Goal: Information Seeking & Learning: Find specific fact

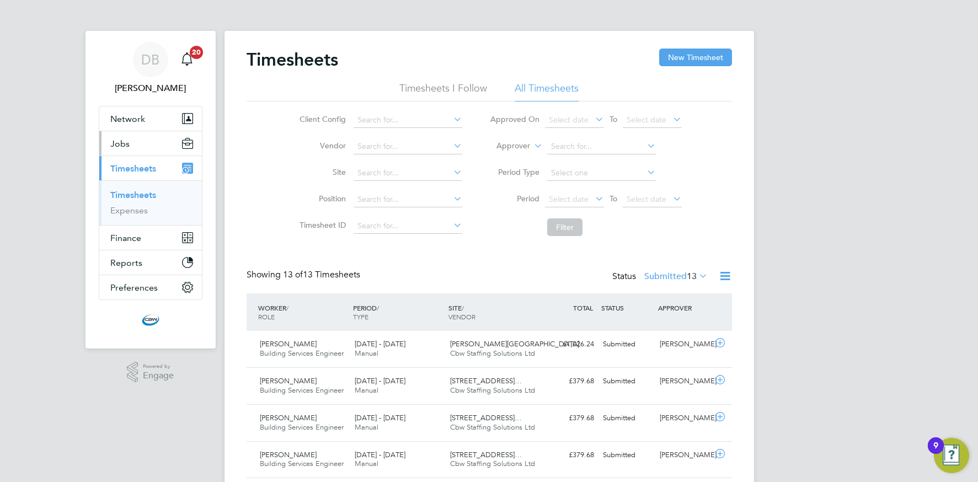
click at [119, 148] on span "Jobs" at bounding box center [119, 143] width 19 height 10
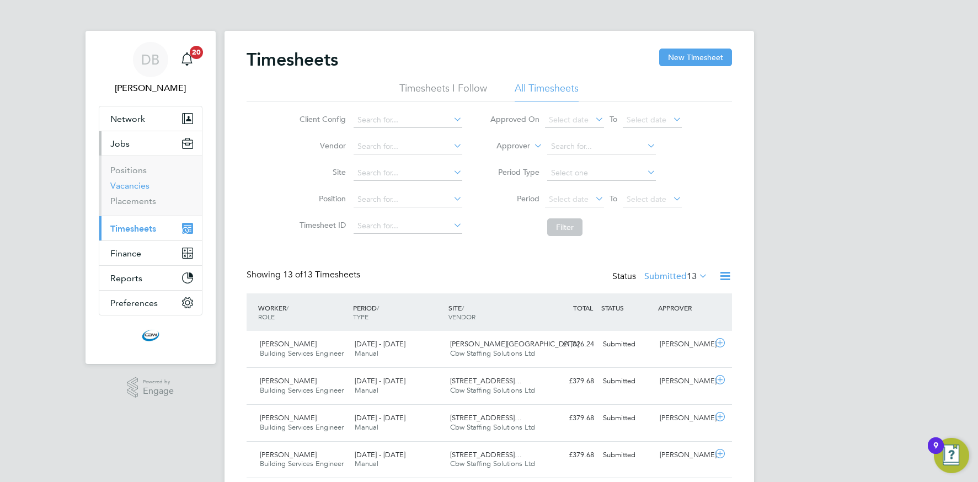
click at [132, 187] on link "Vacancies" at bounding box center [129, 185] width 39 height 10
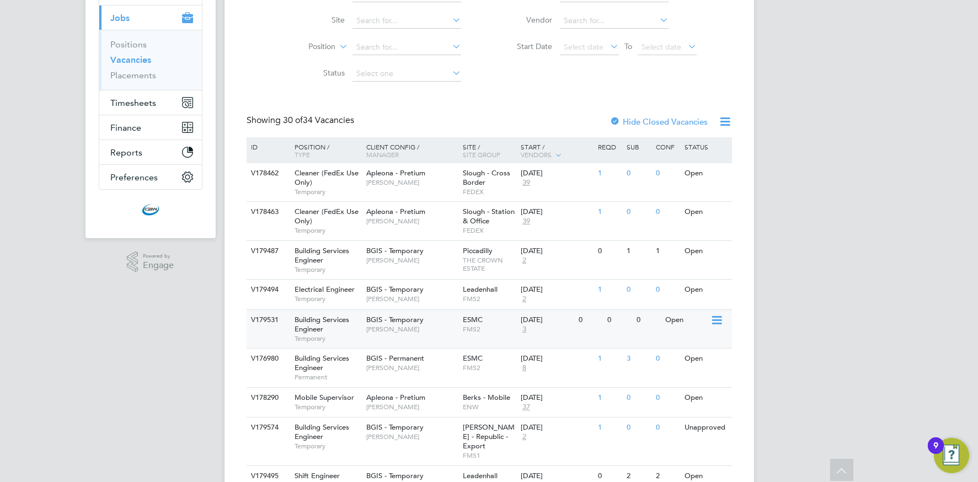
click at [389, 334] on div "BGIS - Temporary Matthew Kimber" at bounding box center [411, 324] width 96 height 29
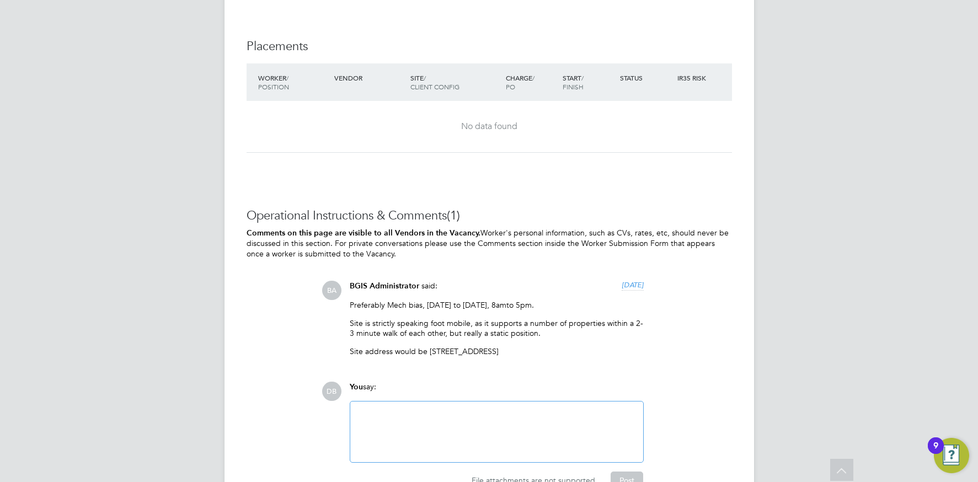
scroll to position [1667, 0]
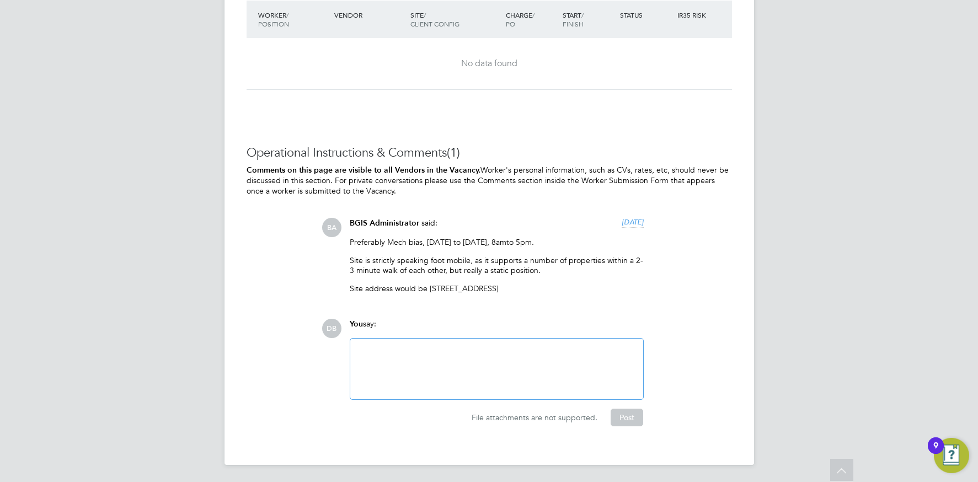
drag, startPoint x: 429, startPoint y: 286, endPoint x: 565, endPoint y: 283, distance: 135.7
click at [565, 283] on p "Site address would be [STREET_ADDRESS]" at bounding box center [497, 288] width 294 height 10
copy p "[STREET_ADDRESS]"
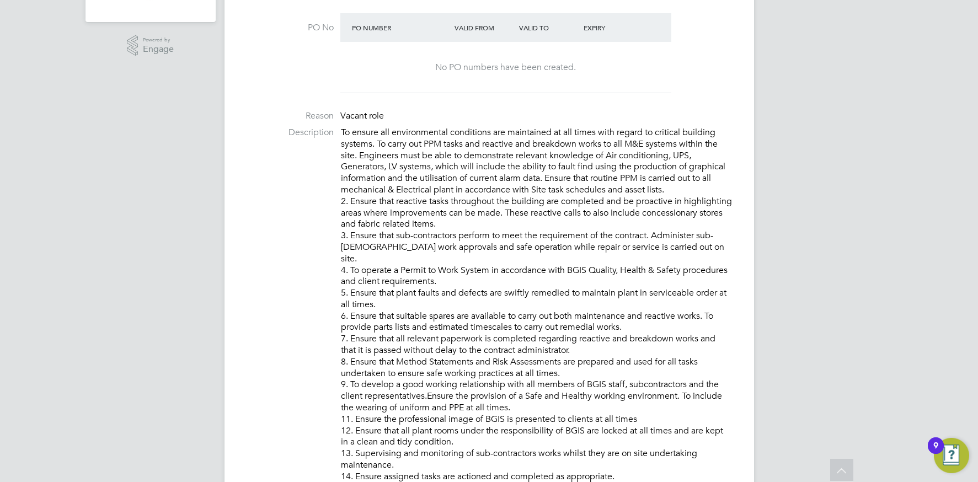
scroll to position [0, 0]
